Goal: Transaction & Acquisition: Purchase product/service

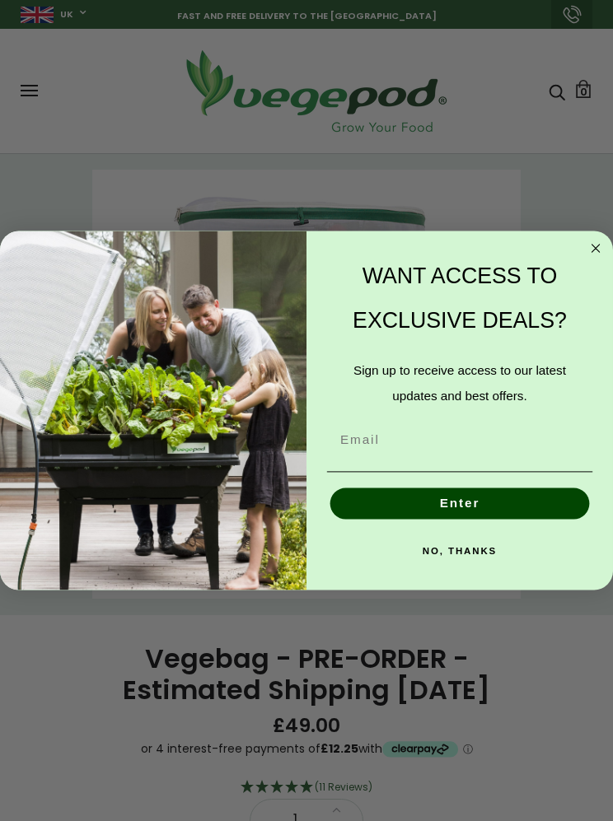
click at [604, 245] on circle "Close dialog" at bounding box center [595, 249] width 18 height 18
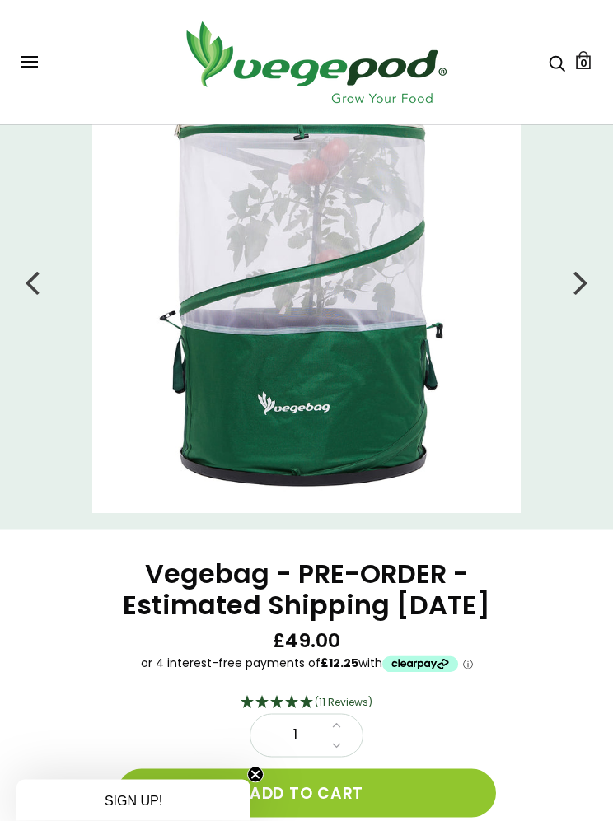
scroll to position [86, 0]
click at [340, 730] on icon at bounding box center [336, 723] width 9 height 14
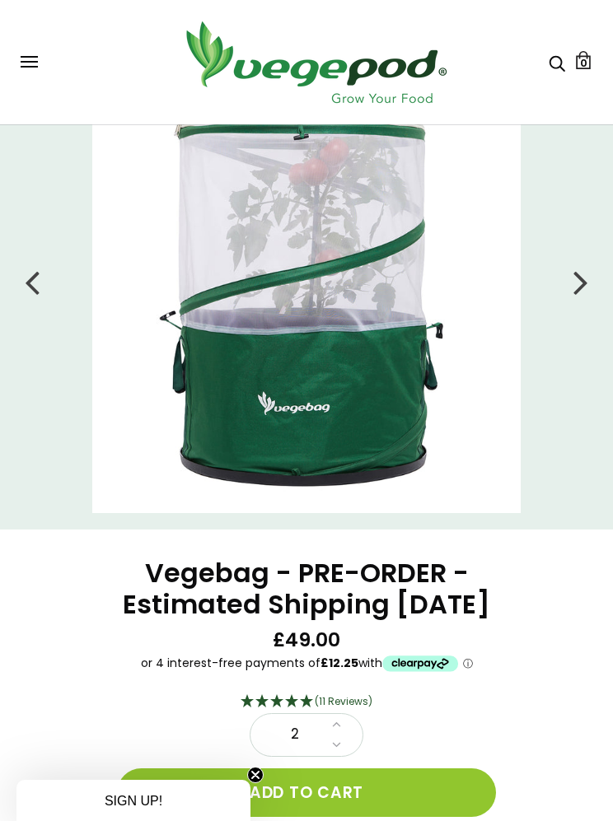
click at [443, 817] on button "Add to cart" at bounding box center [306, 792] width 379 height 49
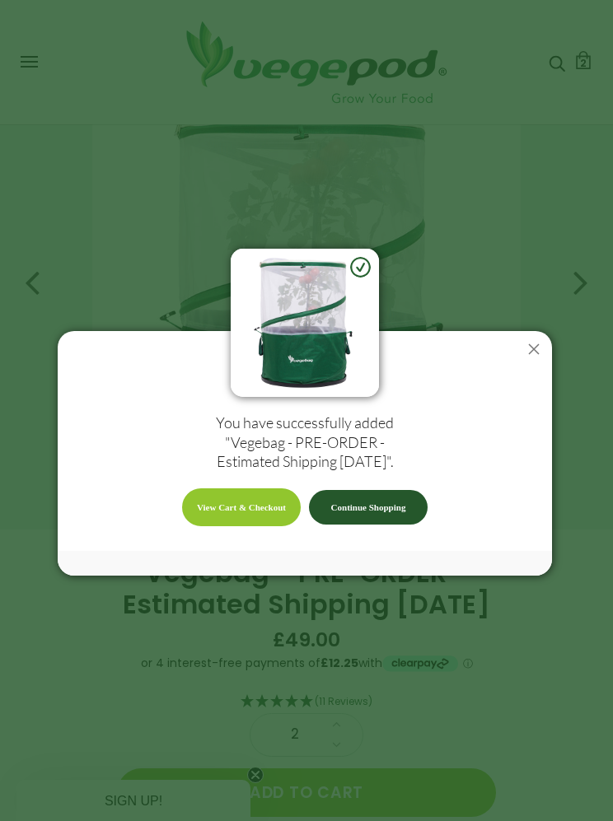
click at [262, 526] on link "View Cart & Checkout" at bounding box center [241, 507] width 119 height 38
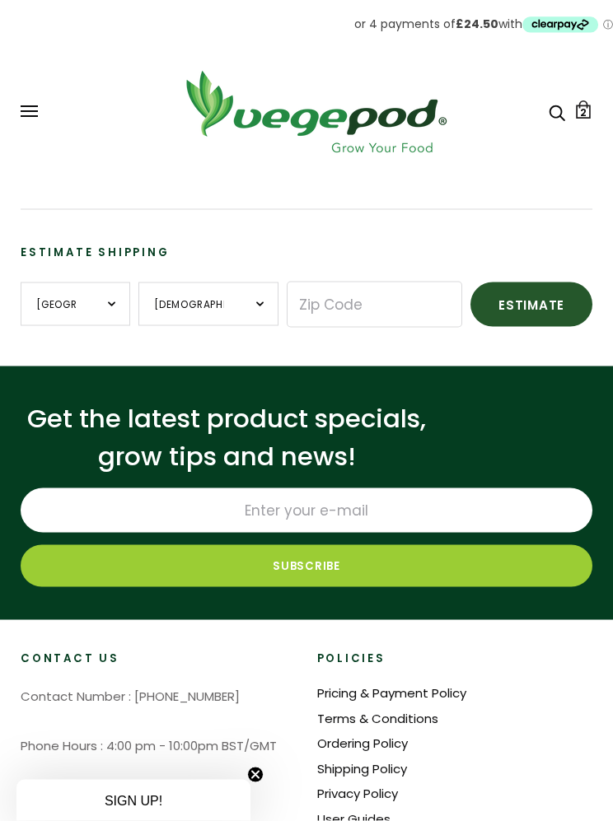
scroll to position [497, 0]
click at [250, 783] on circle "Close teaser" at bounding box center [256, 776] width 16 height 16
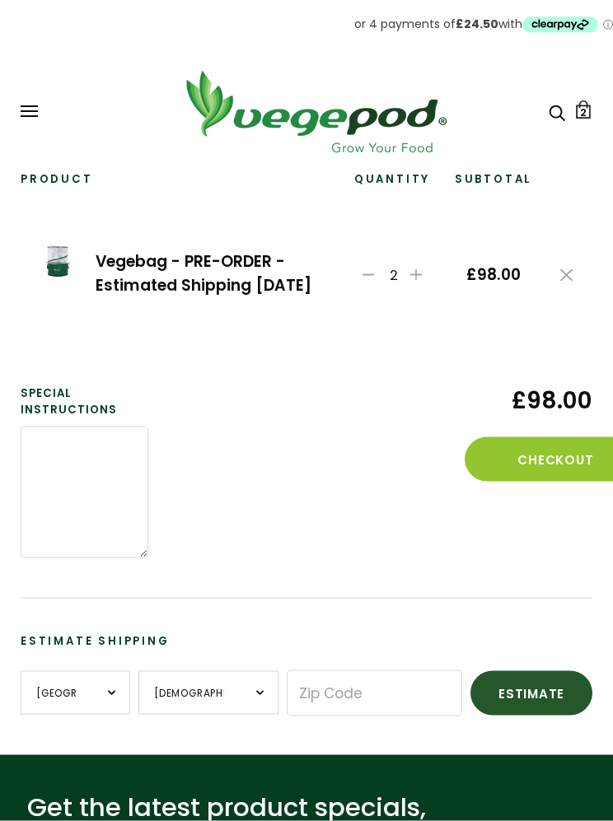
scroll to position [0, 0]
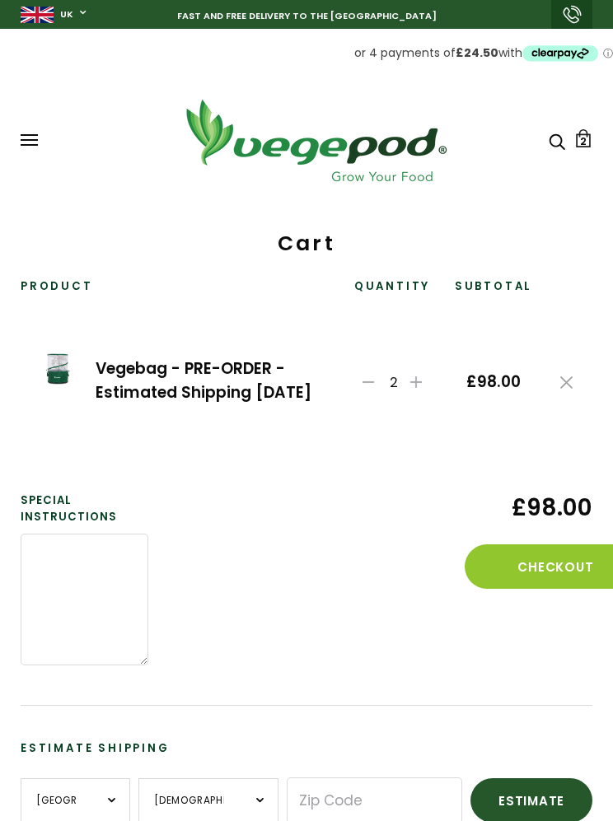
click at [34, 124] on div "Shop Vegepod Bundles Vegepods Stands & Trolleys Kitchen Garden Accessories & Ot…" at bounding box center [307, 140] width 572 height 91
click at [1, 130] on div "Shop Vegepod Bundles Vegepods Stands & Trolleys Kitchen Garden Accessories & Ot…" at bounding box center [306, 140] width 613 height 91
click at [21, 137] on button at bounding box center [29, 140] width 17 height 12
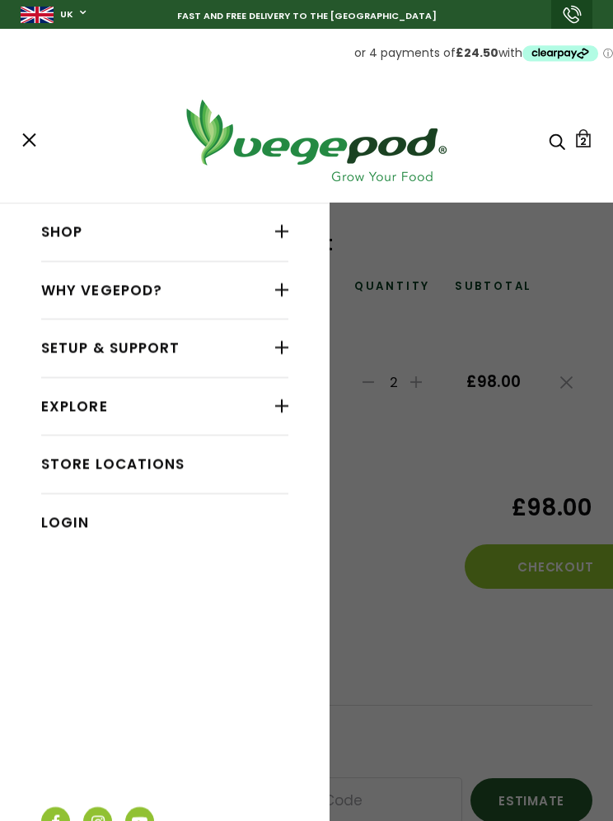
scroll to position [49, 0]
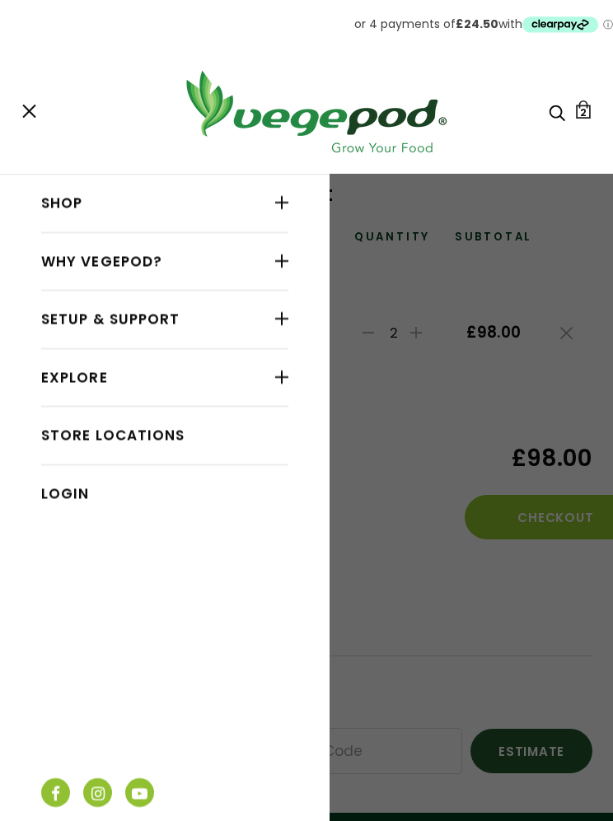
click at [114, 478] on link "Login" at bounding box center [164, 493] width 247 height 31
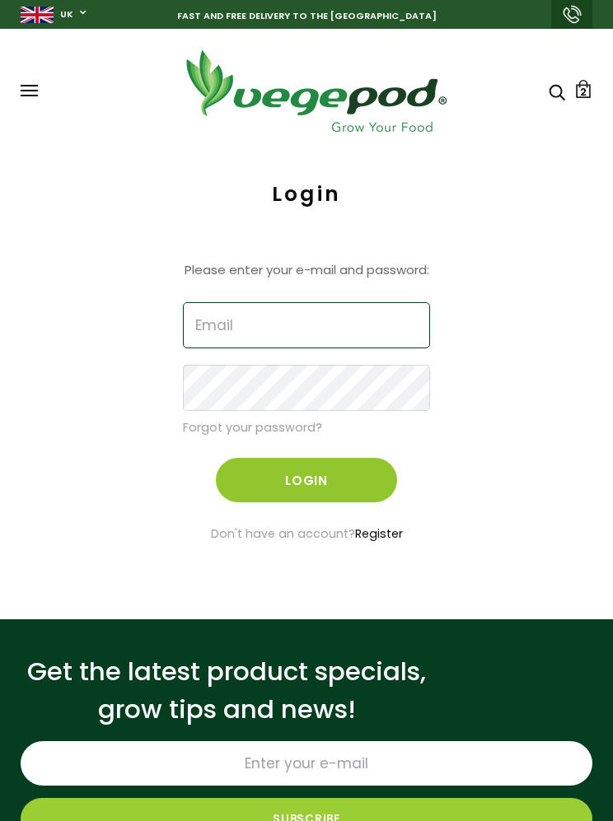
click at [311, 302] on input "Email" at bounding box center [306, 325] width 247 height 46
type input "@"
click at [340, 312] on input "m" at bounding box center [306, 325] width 247 height 46
click at [380, 325] on input "m" at bounding box center [306, 325] width 247 height 46
type input "muntybunbury@bornfreeman.co.uk"
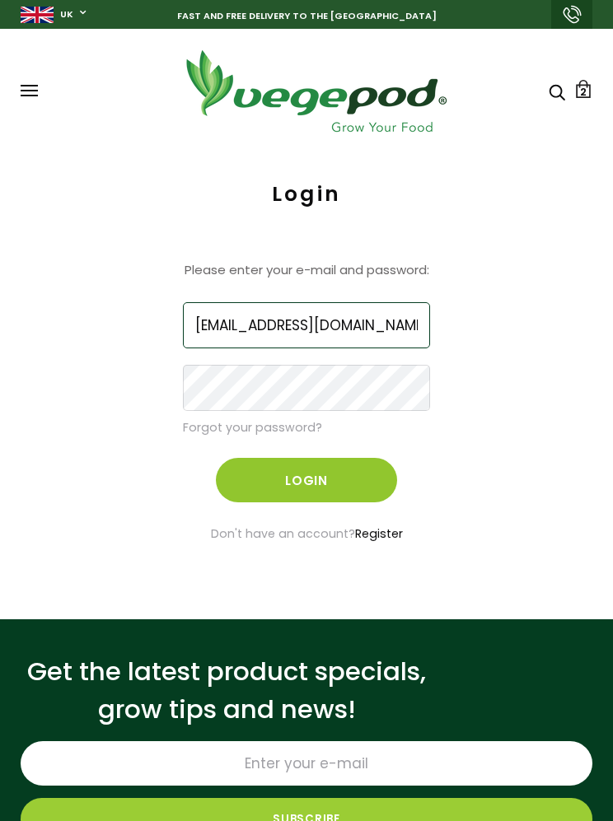
click at [404, 315] on input "muntybunbury@bornfreeman.co.uk" at bounding box center [306, 325] width 247 height 46
click at [410, 319] on input "muntybunbury@bornfreeman.co.uk" at bounding box center [306, 325] width 247 height 46
click at [408, 323] on input "muntybunbury@bornfreeman.co.uk" at bounding box center [306, 325] width 247 height 46
